Goal: Information Seeking & Learning: Learn about a topic

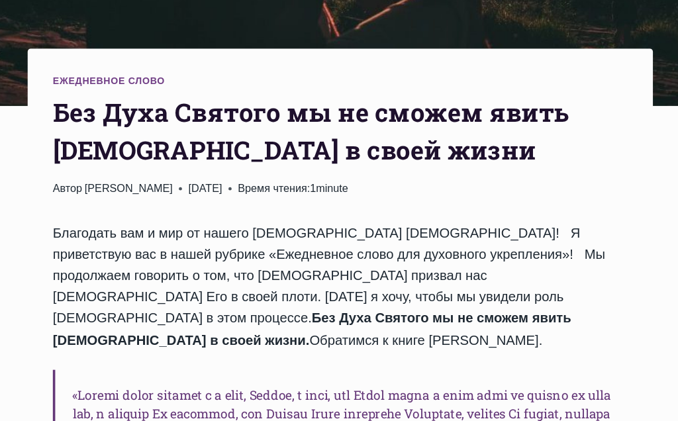
scroll to position [376, 0]
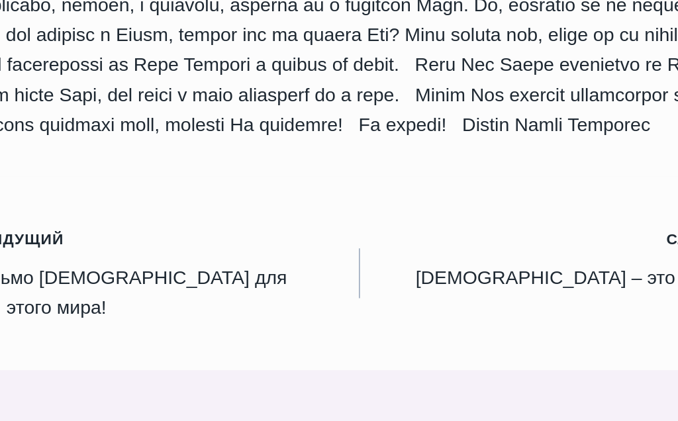
scroll to position [1188, 0]
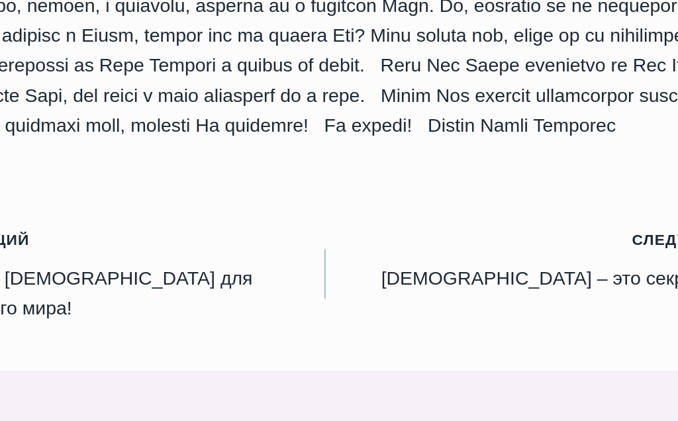
click at [354, 269] on link "Следующий Продолжить Дух Святой – это секрет нашей силы!" at bounding box center [470, 299] width 263 height 60
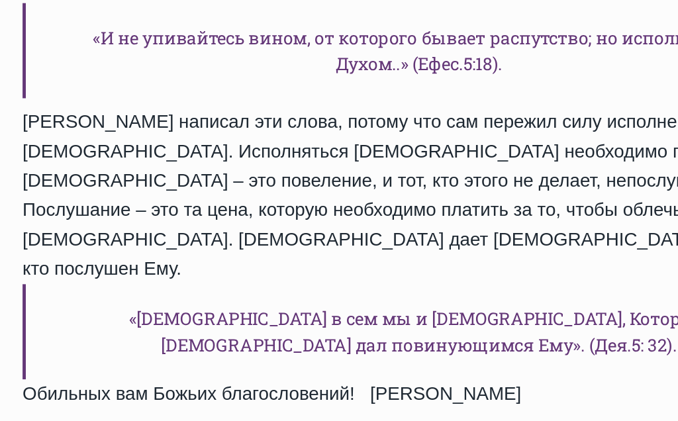
scroll to position [1326, 0]
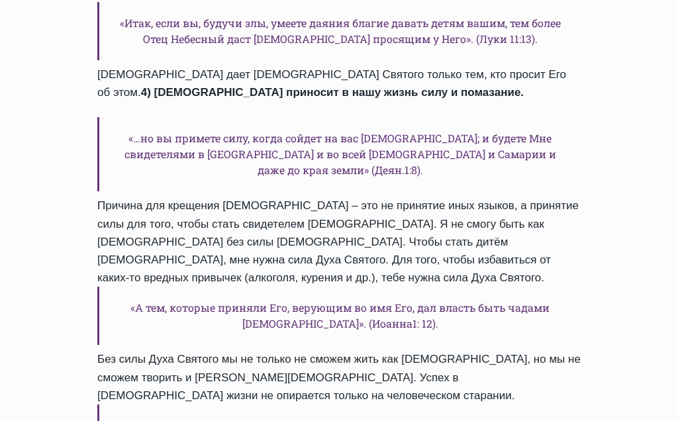
scroll to position [1020, 0]
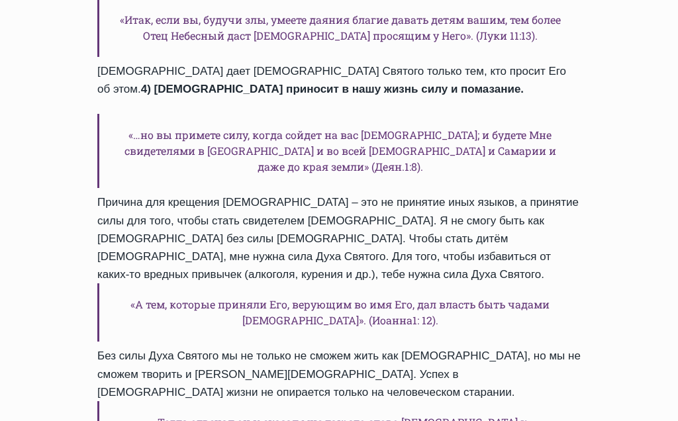
click at [86, 384] on div "Ежедневное слово Bажности сотрудничества и упования на Дух Святой Автор Пастор …" at bounding box center [338, 88] width 525 height 1378
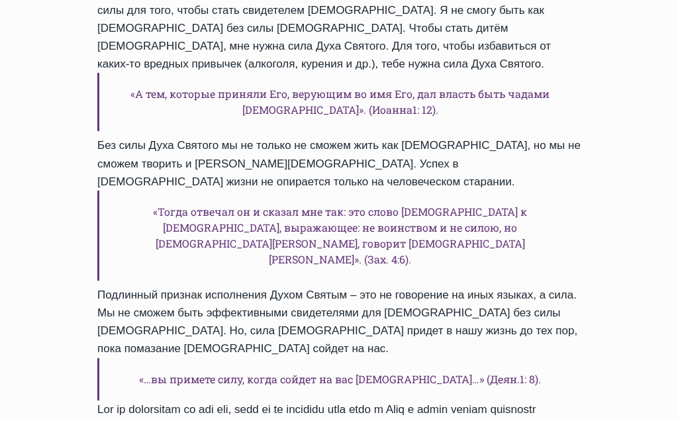
scroll to position [1231, 0]
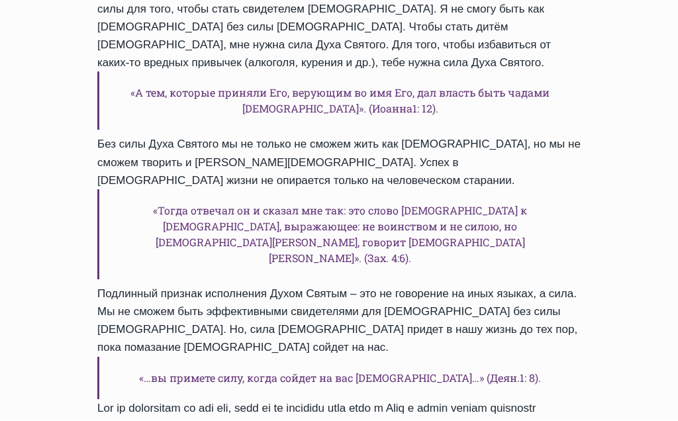
click at [33, 300] on div "Ежедневное слово Bажности сотрудничества и упования на Дух Святой Автор Пастор …" at bounding box center [339, 85] width 678 height 2465
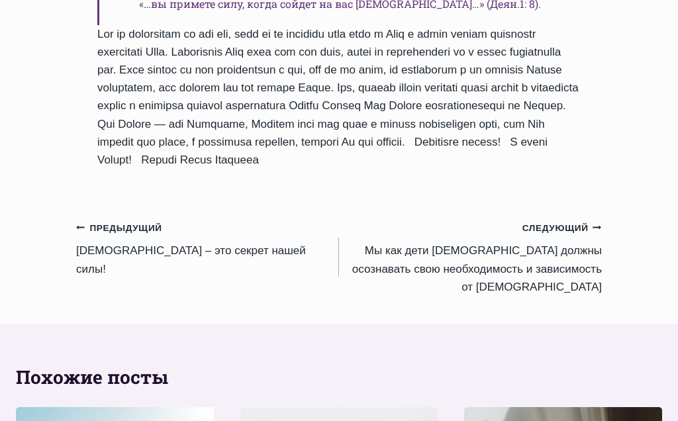
scroll to position [1595, 0]
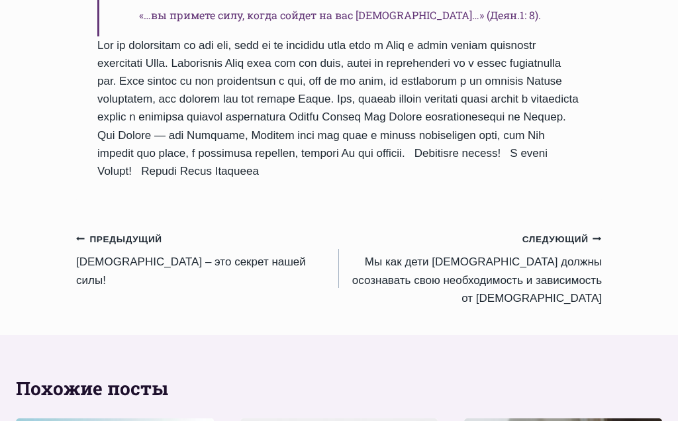
click at [544, 255] on link "Следующий Продолжить Mы как дети Божьи должны осознавать свою необходимость и з…" at bounding box center [470, 268] width 263 height 77
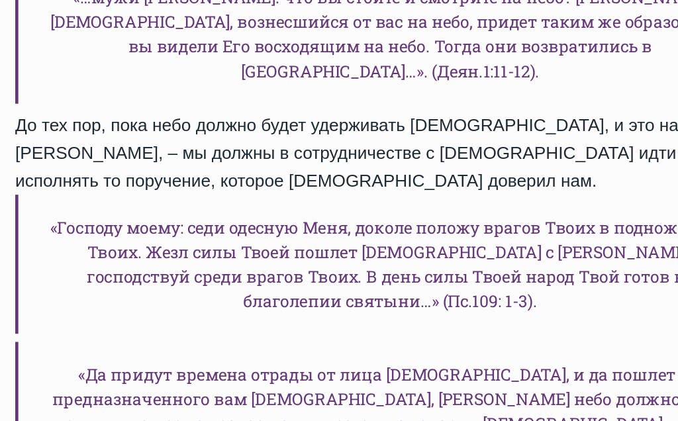
scroll to position [1038, 0]
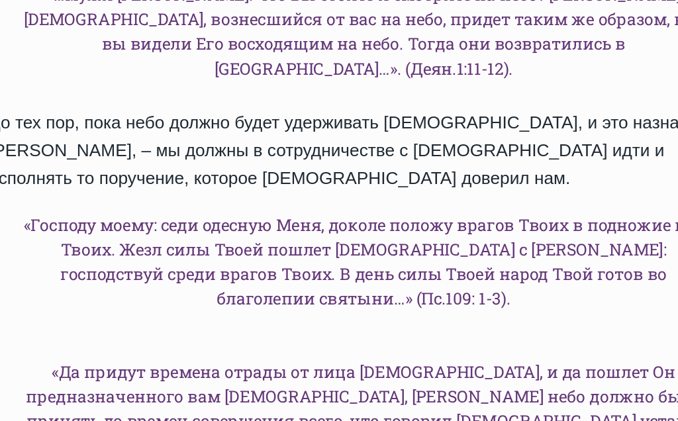
click at [409, 236] on h6 "«Господу моему: седи одесную Меня, доколе положу врагов Твоих в подножие ног Тв…" at bounding box center [338, 281] width 483 height 90
click at [418, 331] on h6 "«Да придут времена отрады от лица Господа, и да пошлет Он предназначенного вам …" at bounding box center [338, 376] width 483 height 90
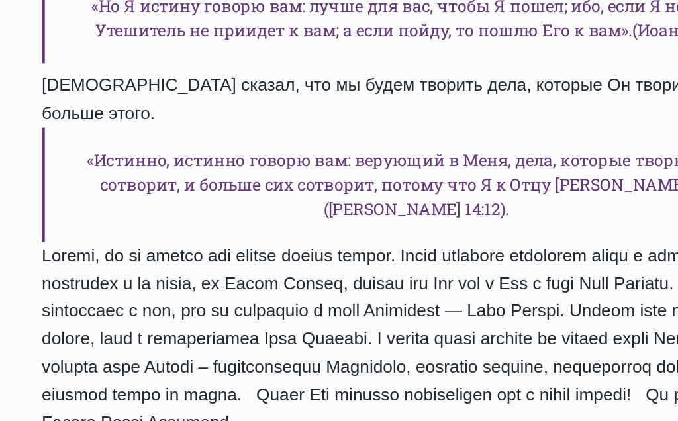
scroll to position [1503, 0]
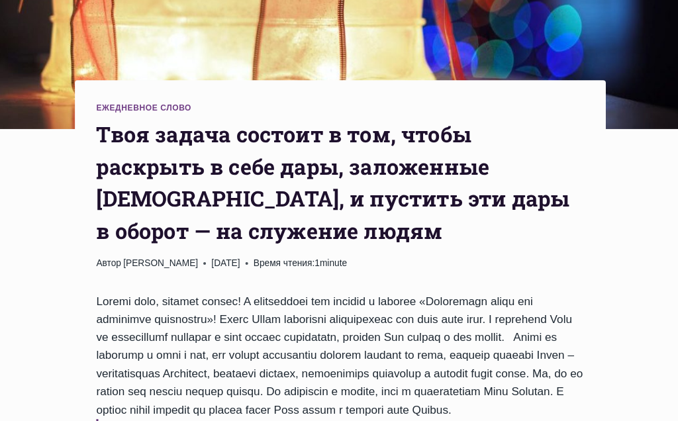
scroll to position [382, 0]
